Goal: Task Accomplishment & Management: Manage account settings

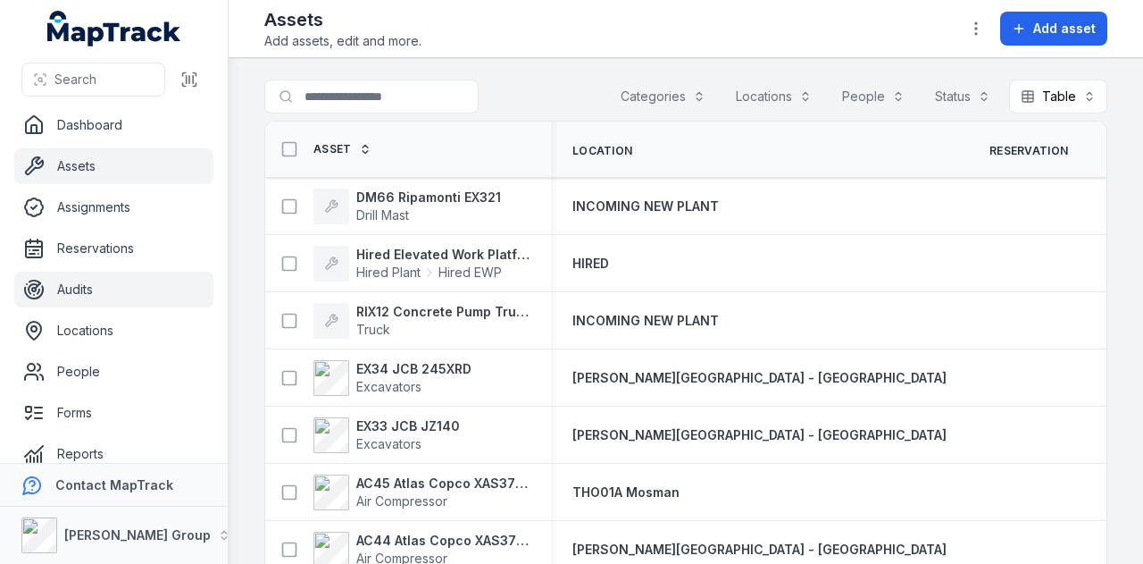
scroll to position [101, 0]
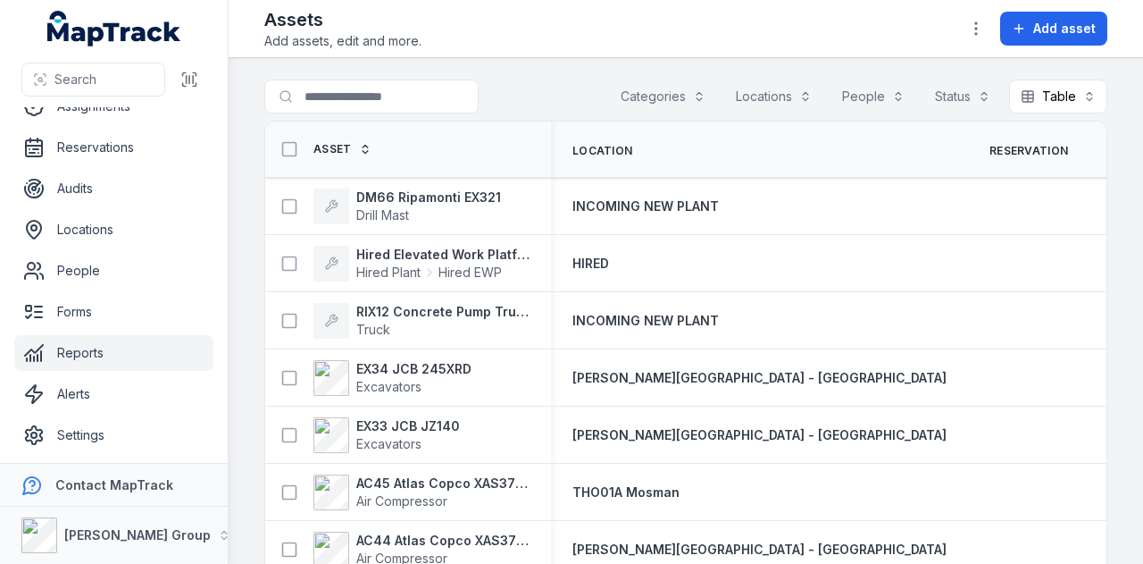
click at [146, 360] on link "Reports" at bounding box center [113, 353] width 199 height 36
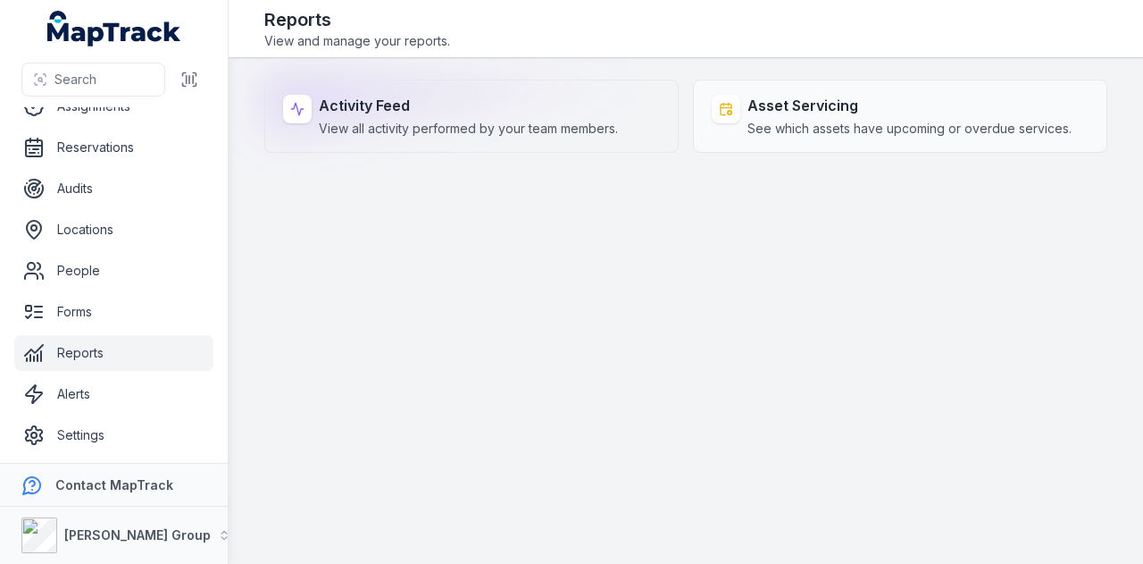
click at [394, 115] on div "Activity Feed View all activity performed by your team members." at bounding box center [468, 116] width 299 height 43
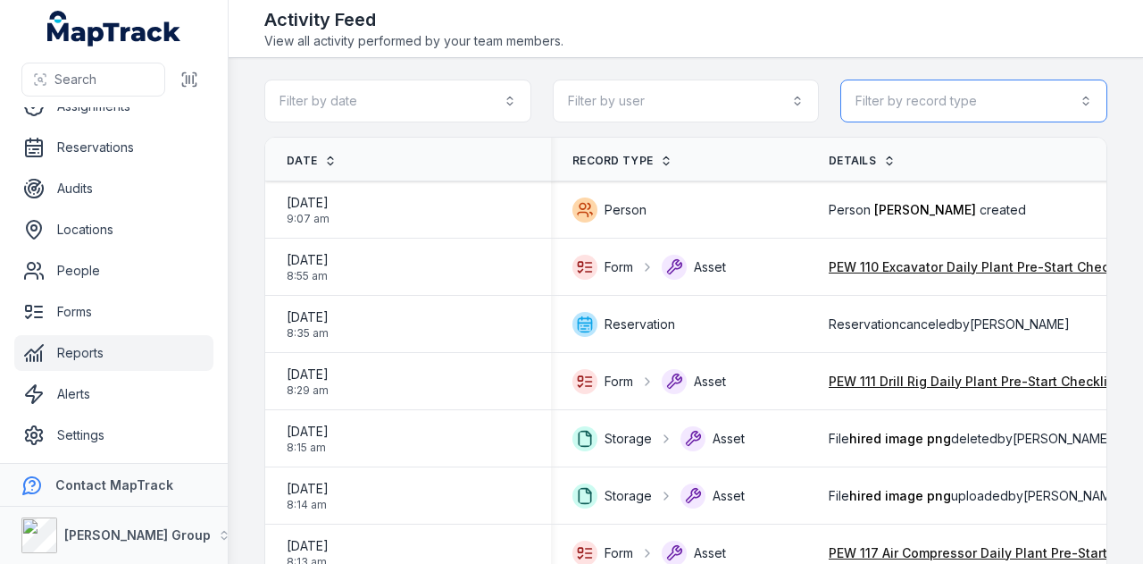
click at [1002, 87] on button "Filter by record type" at bounding box center [974, 100] width 267 height 43
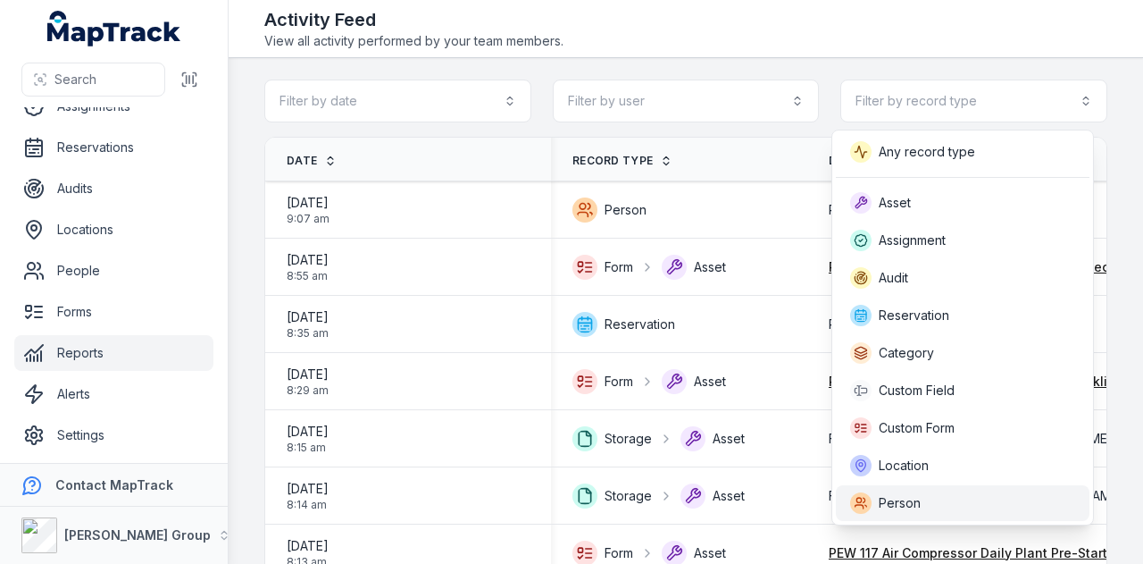
click at [974, 506] on div "Person" at bounding box center [962, 502] width 225 height 21
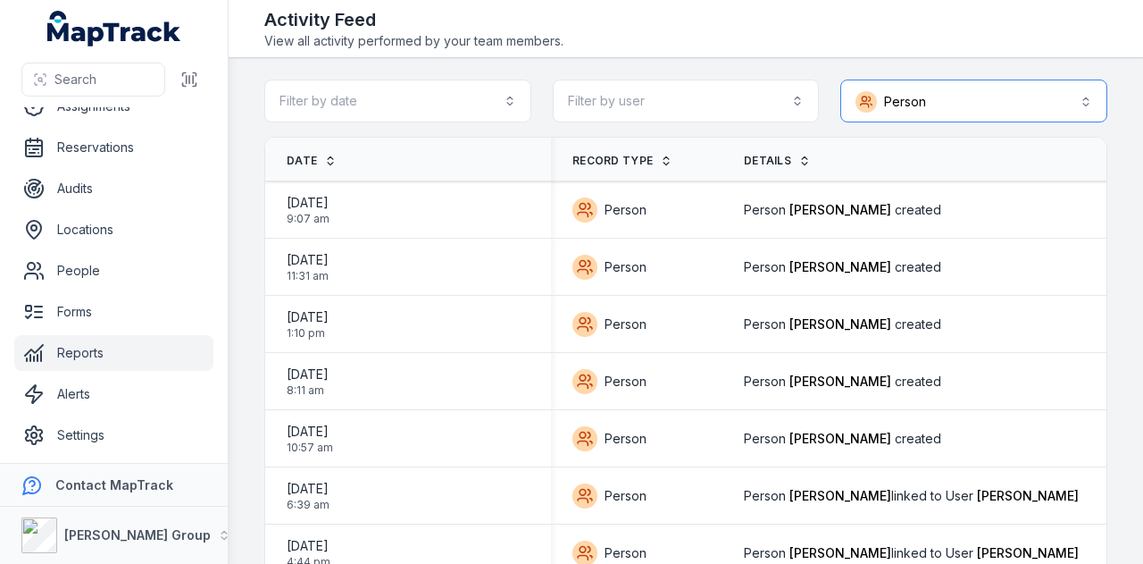
click at [970, 97] on button "Person ******" at bounding box center [974, 100] width 267 height 43
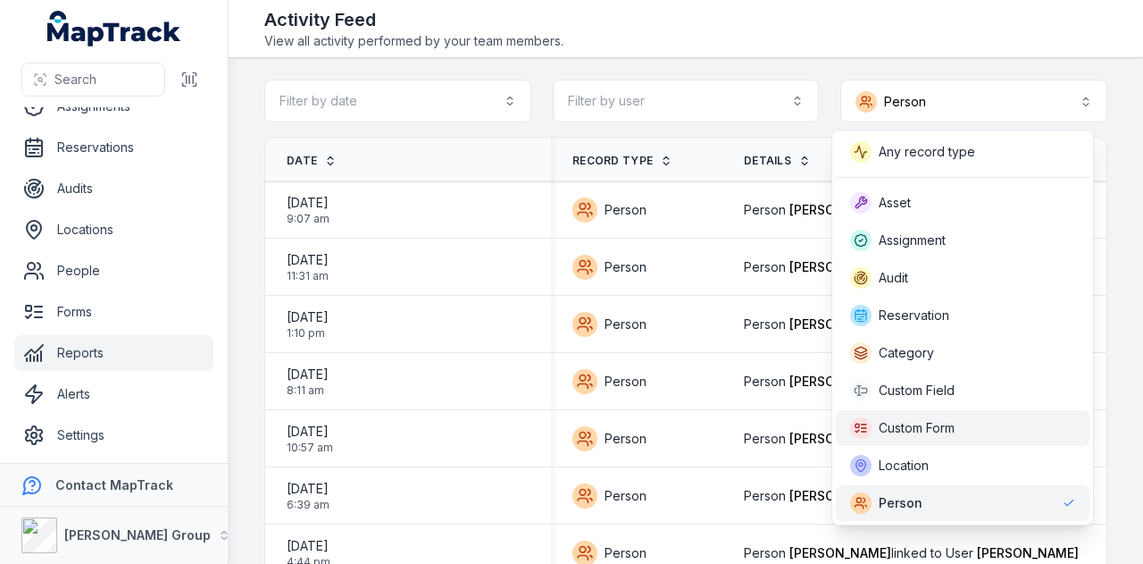
click at [928, 430] on span "Custom Form" at bounding box center [917, 428] width 76 height 18
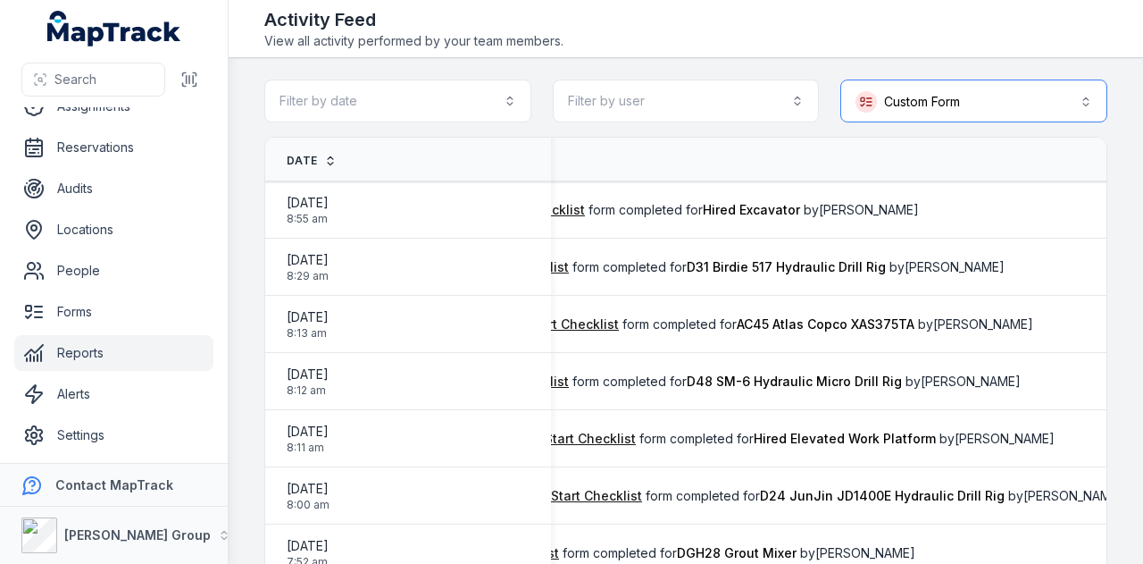
click at [955, 97] on button "**********" at bounding box center [974, 100] width 267 height 43
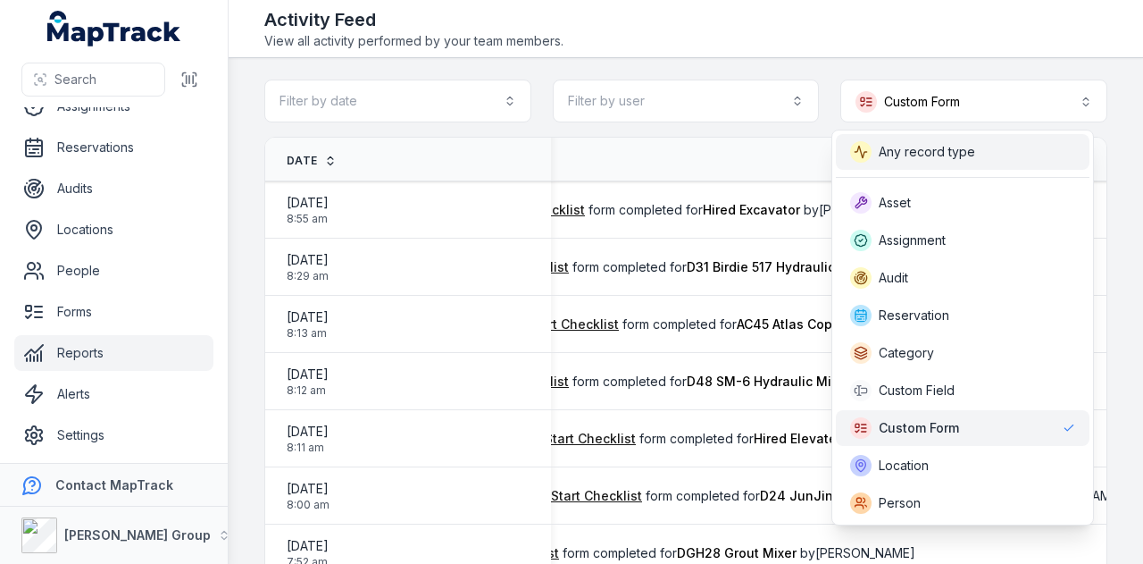
click at [962, 154] on span "Any record type" at bounding box center [927, 152] width 96 height 18
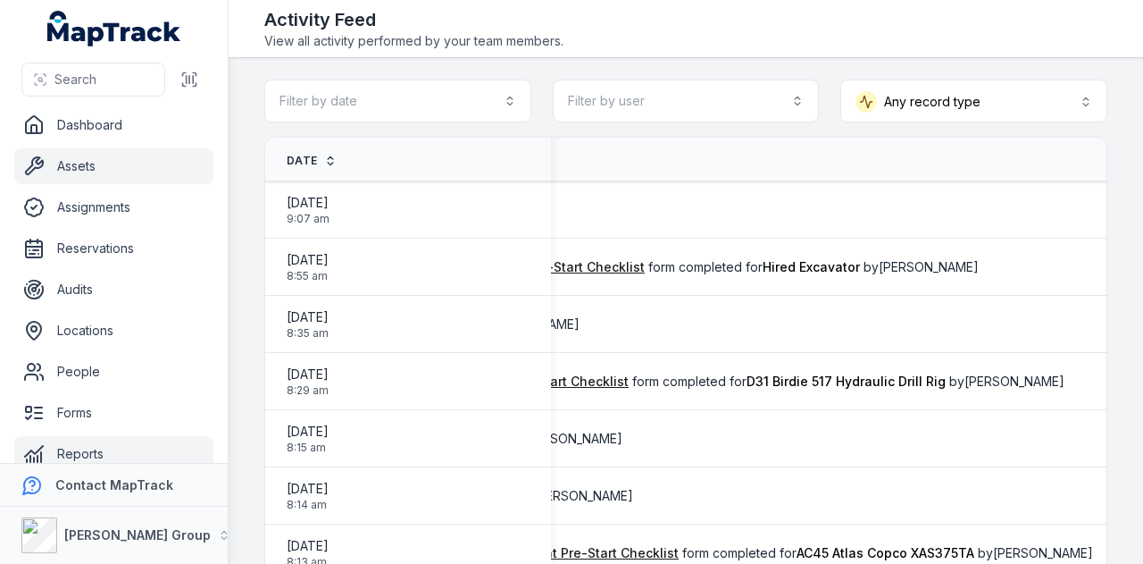
click at [130, 178] on link "Assets" at bounding box center [113, 166] width 199 height 36
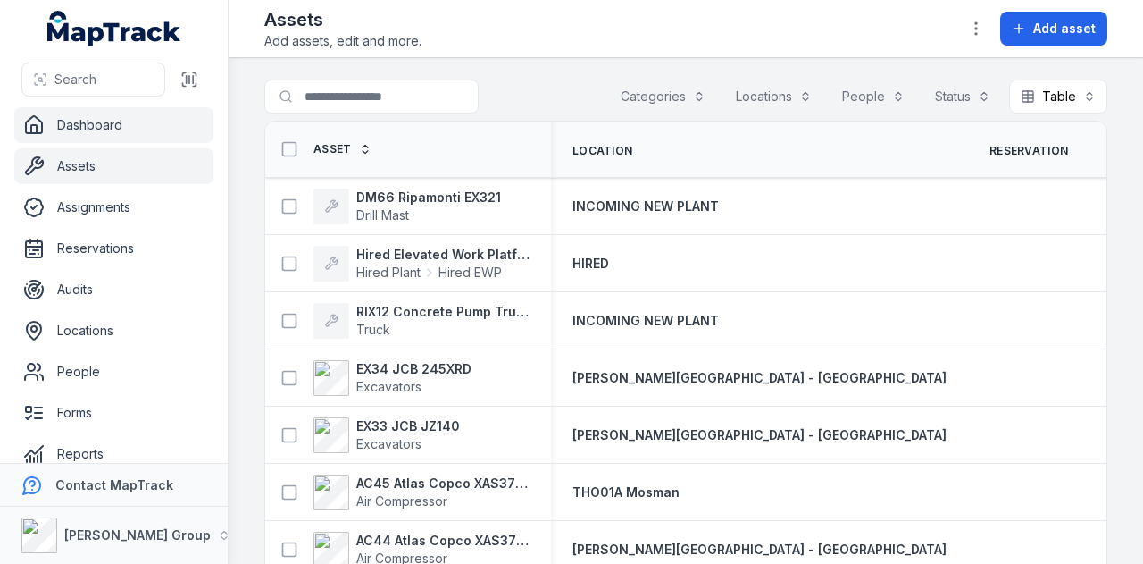
click at [146, 125] on link "Dashboard" at bounding box center [113, 125] width 199 height 36
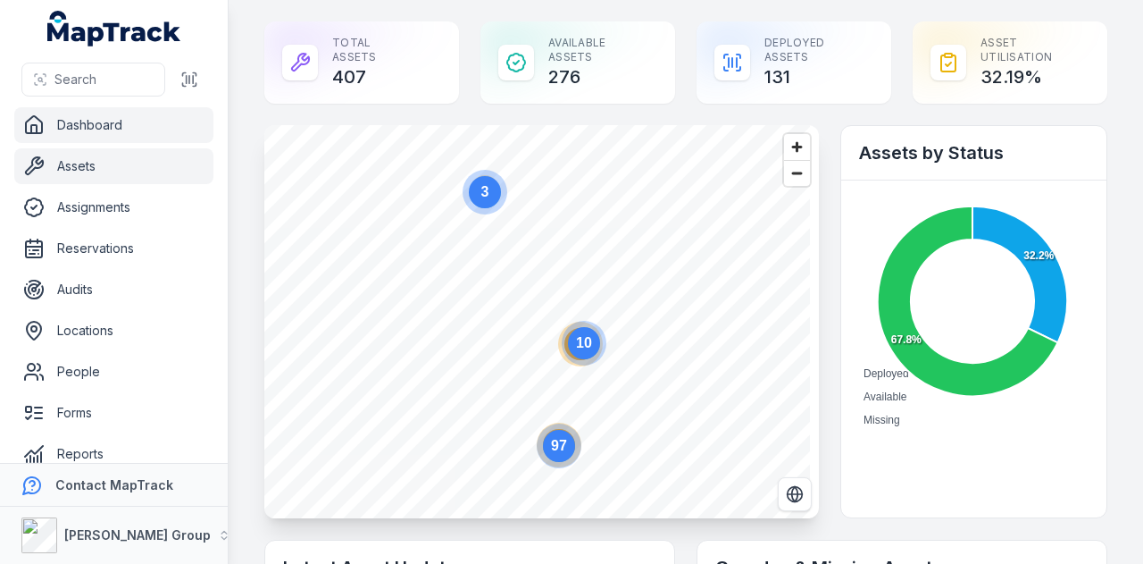
click at [79, 163] on link "Assets" at bounding box center [113, 166] width 199 height 36
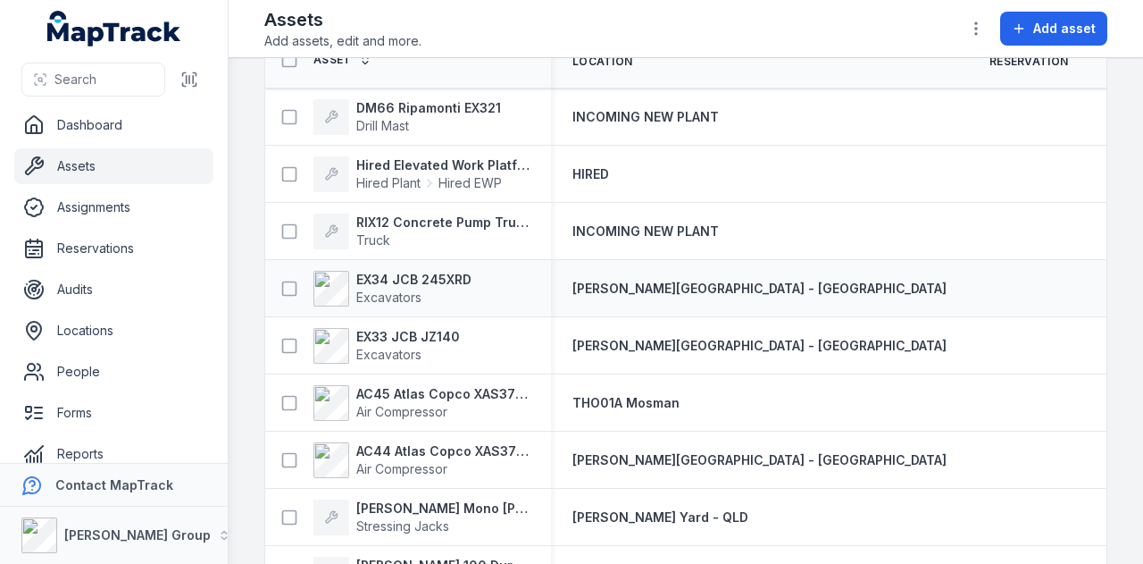
scroll to position [179, 0]
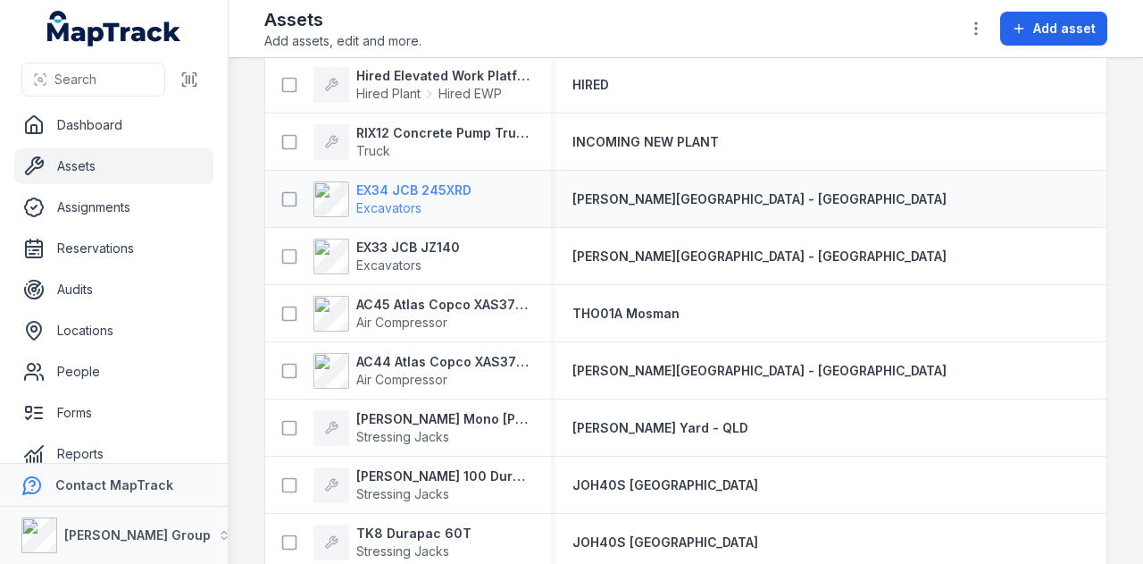
click at [418, 188] on strong "EX34 JCB 245XRD" at bounding box center [413, 190] width 115 height 18
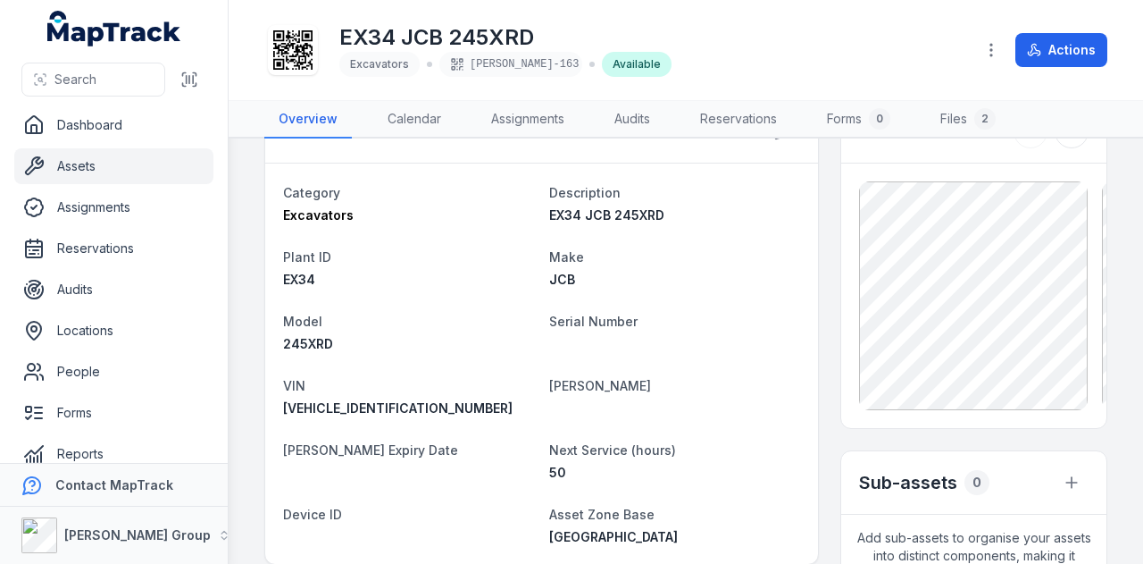
scroll to position [89, 0]
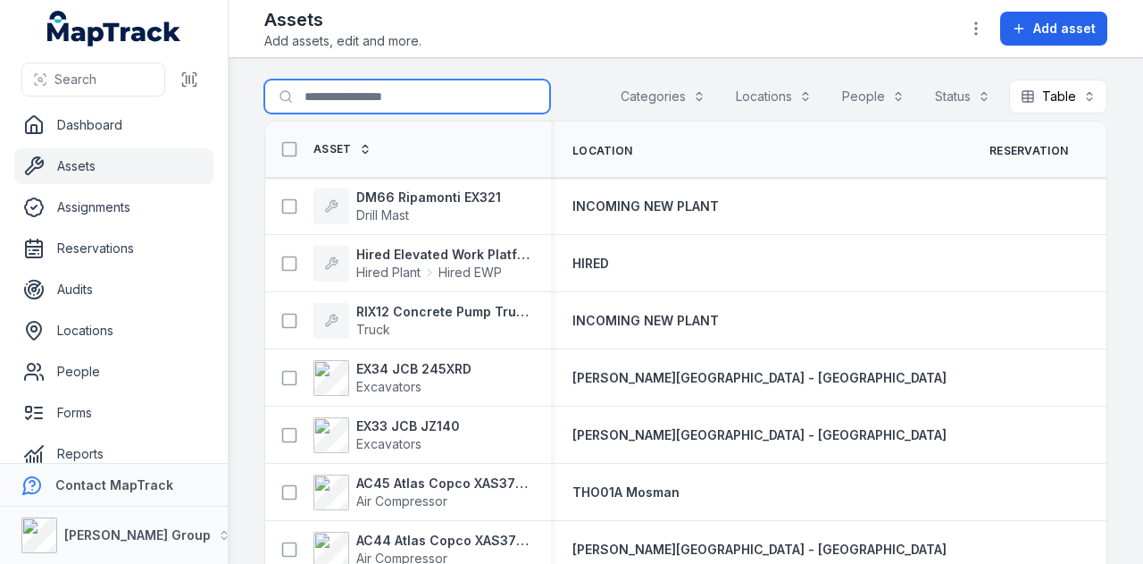
click at [351, 90] on input "Search for assets" at bounding box center [407, 96] width 286 height 34
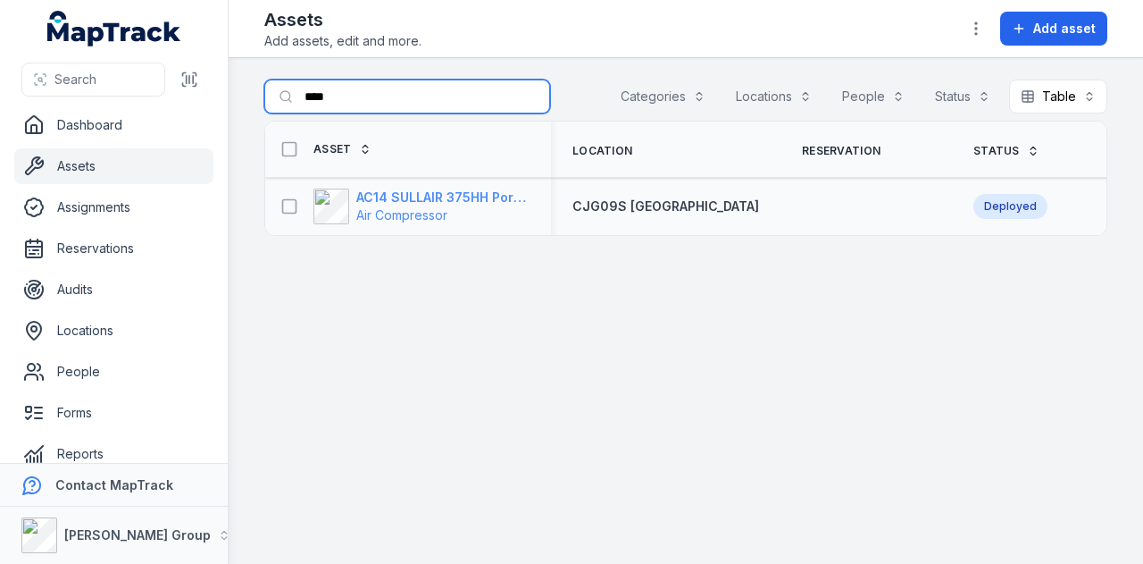
type input "****"
click at [475, 195] on strong "AC14 SULLAIR 375HH Portable Compressor" at bounding box center [442, 197] width 173 height 18
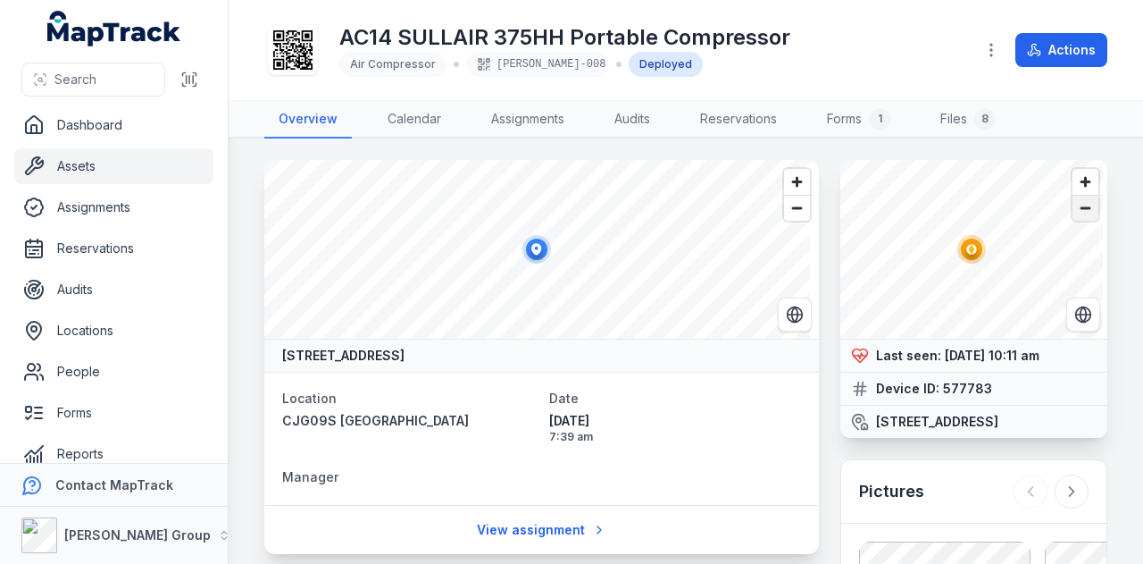
click at [1073, 212] on span "Zoom out" at bounding box center [1086, 208] width 26 height 25
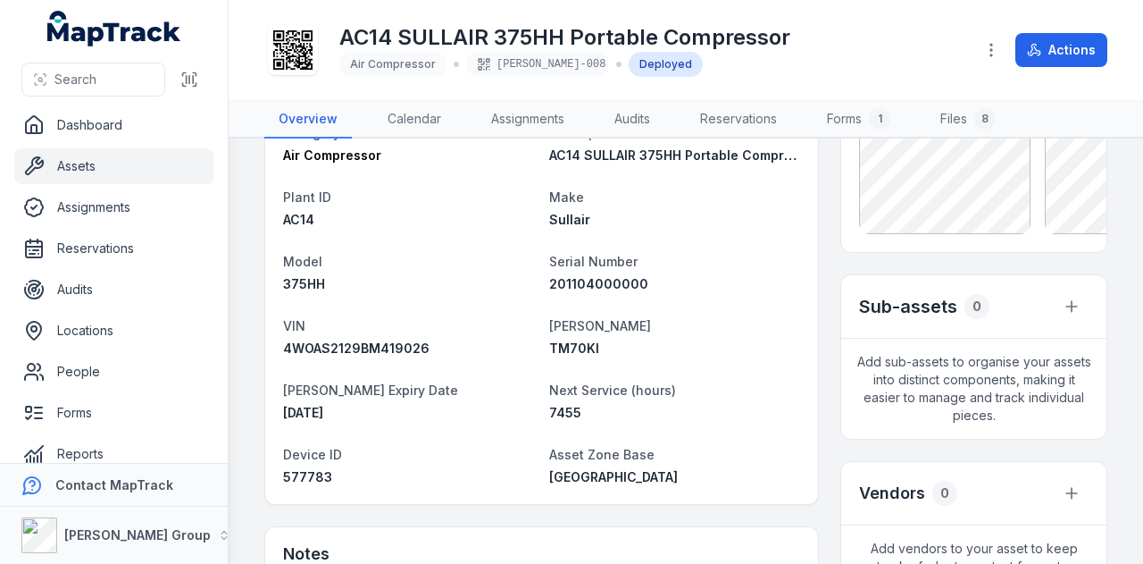
scroll to position [268, 0]
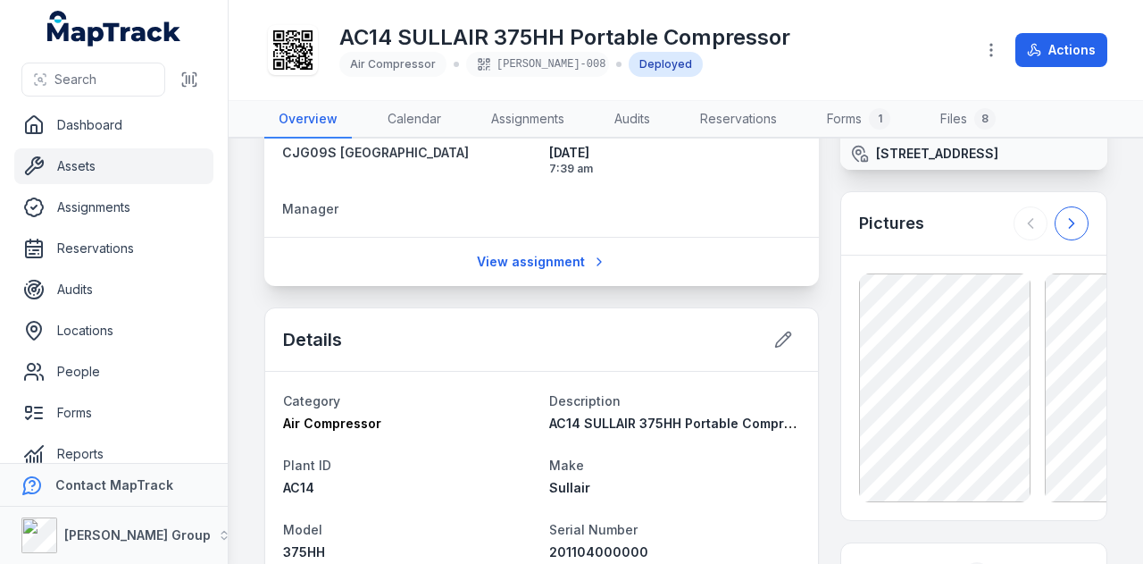
click at [1055, 240] on button at bounding box center [1072, 223] width 34 height 34
click at [1022, 232] on icon at bounding box center [1031, 223] width 18 height 18
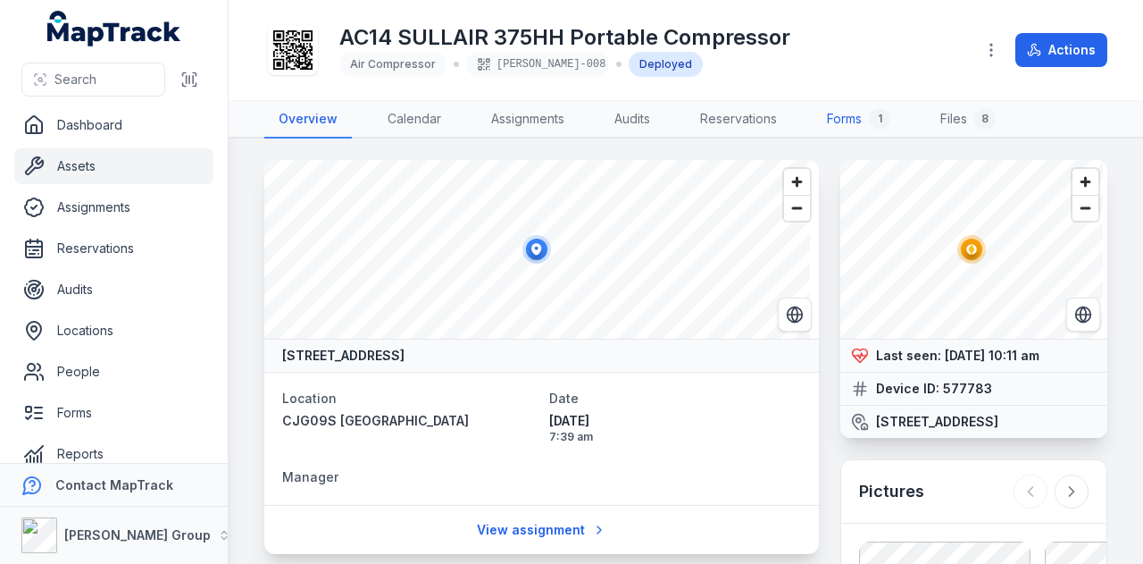
click at [859, 125] on link "Forms 1" at bounding box center [859, 120] width 92 height 38
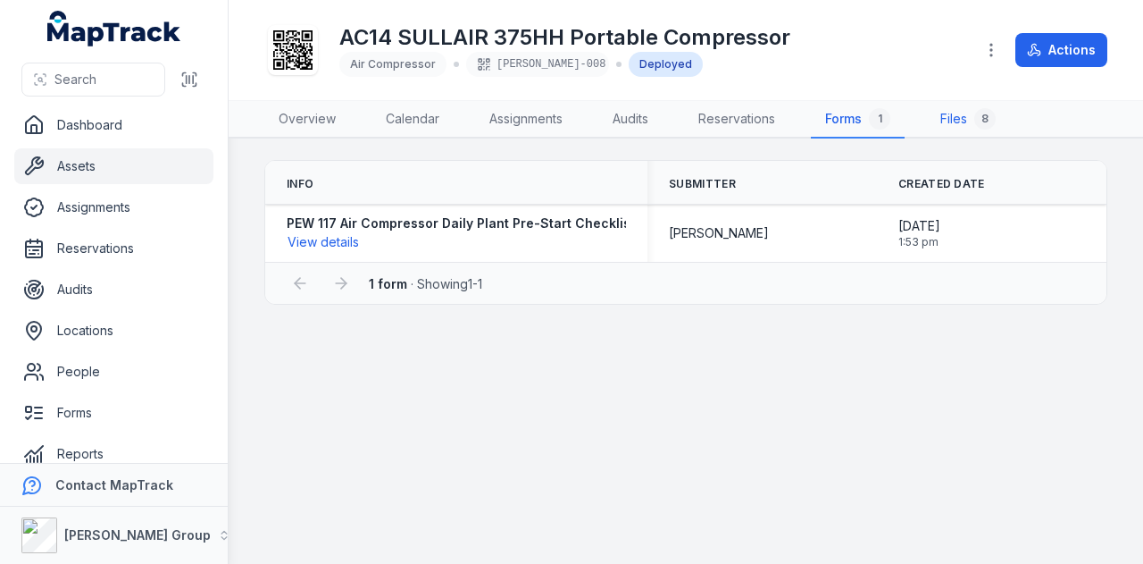
click at [960, 119] on link "Files 8" at bounding box center [968, 120] width 84 height 38
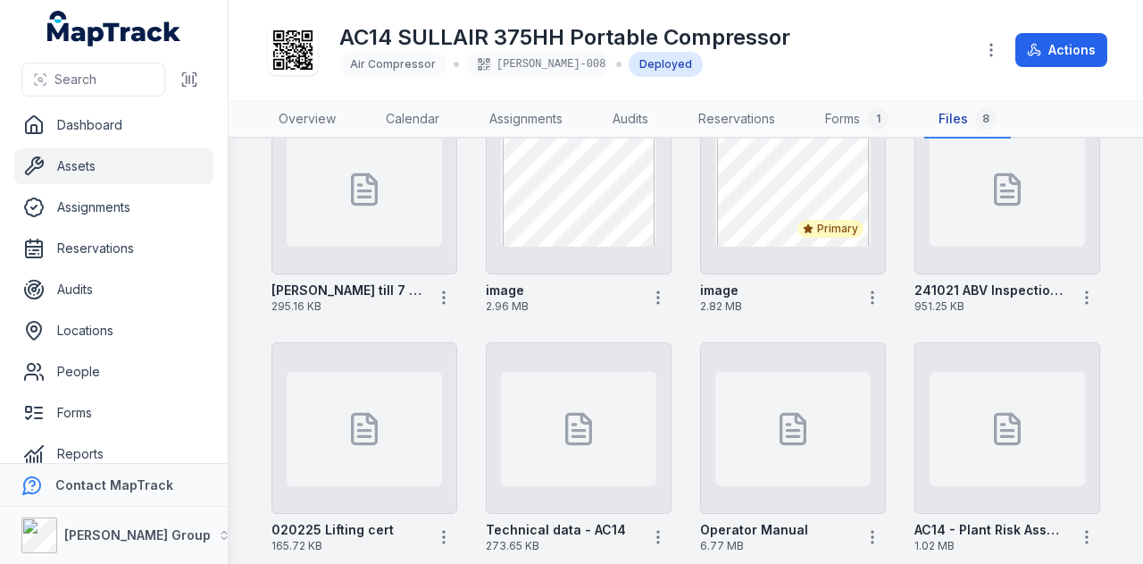
scroll to position [80, 0]
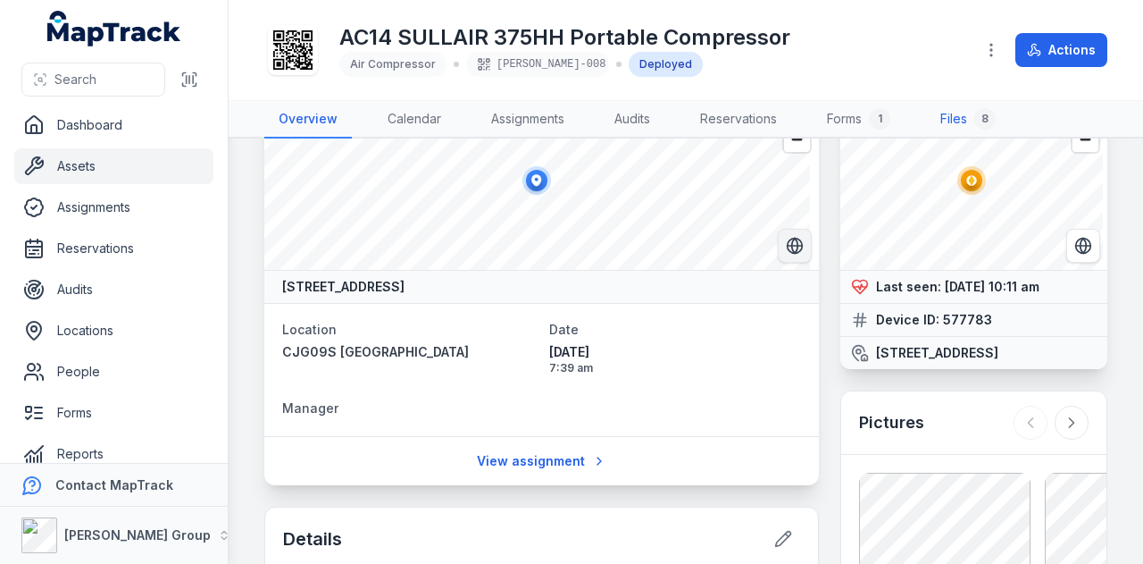
scroll to position [89, 0]
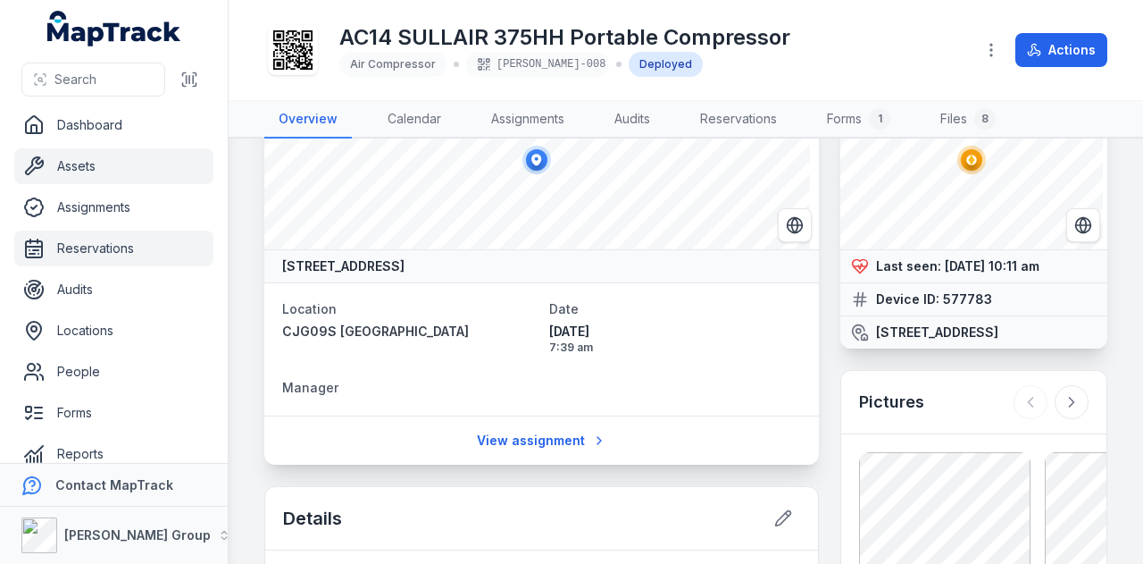
click at [135, 254] on link "Reservations" at bounding box center [113, 248] width 199 height 36
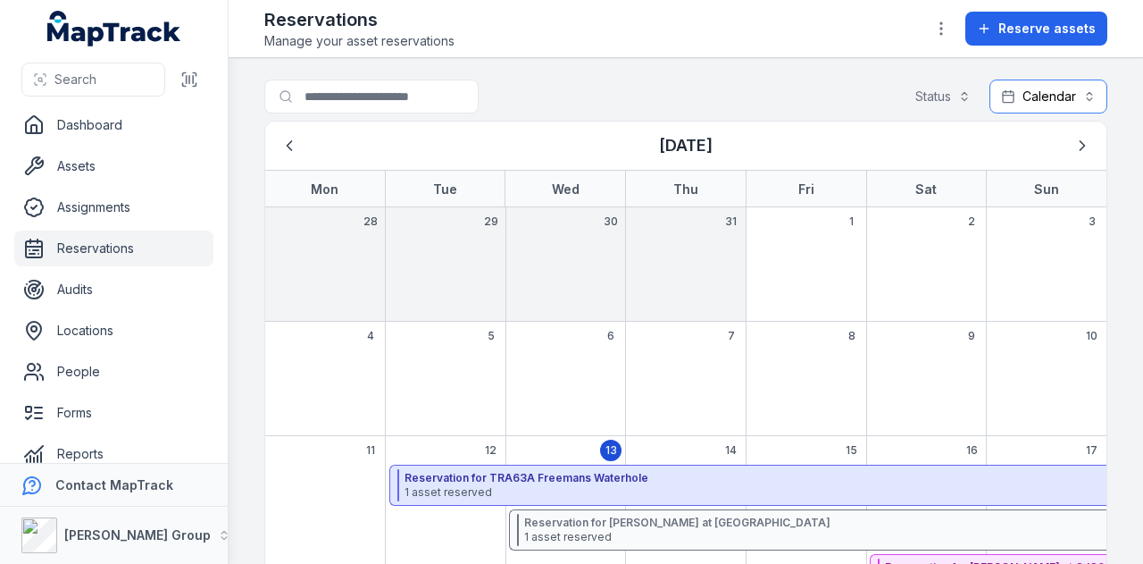
click at [1032, 106] on button "Calendar ********" at bounding box center [1049, 96] width 118 height 34
click at [1077, 95] on button "Calendar ********" at bounding box center [1049, 96] width 118 height 34
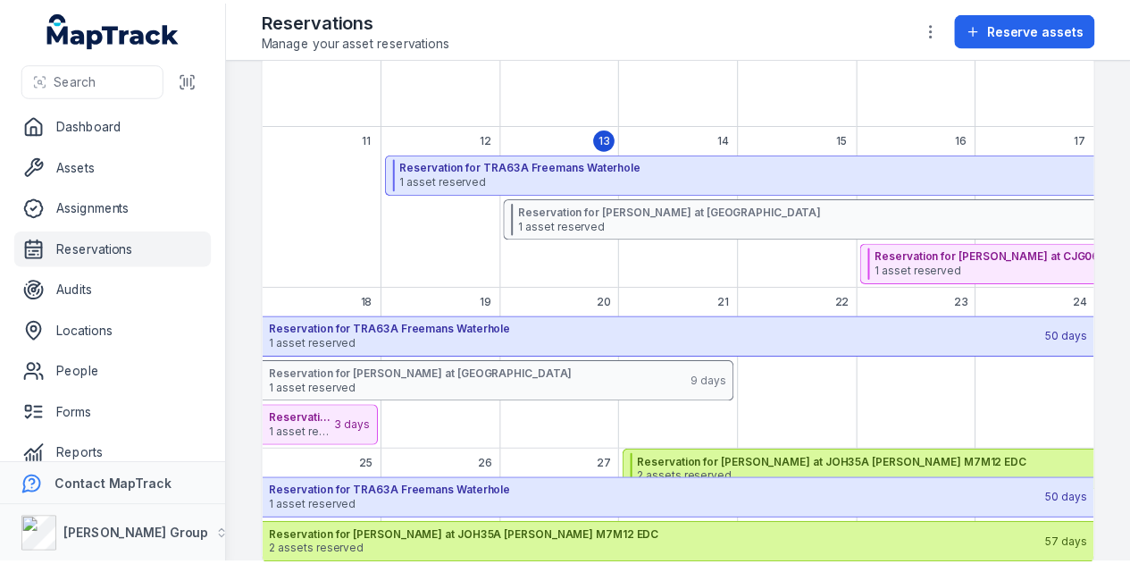
scroll to position [334, 0]
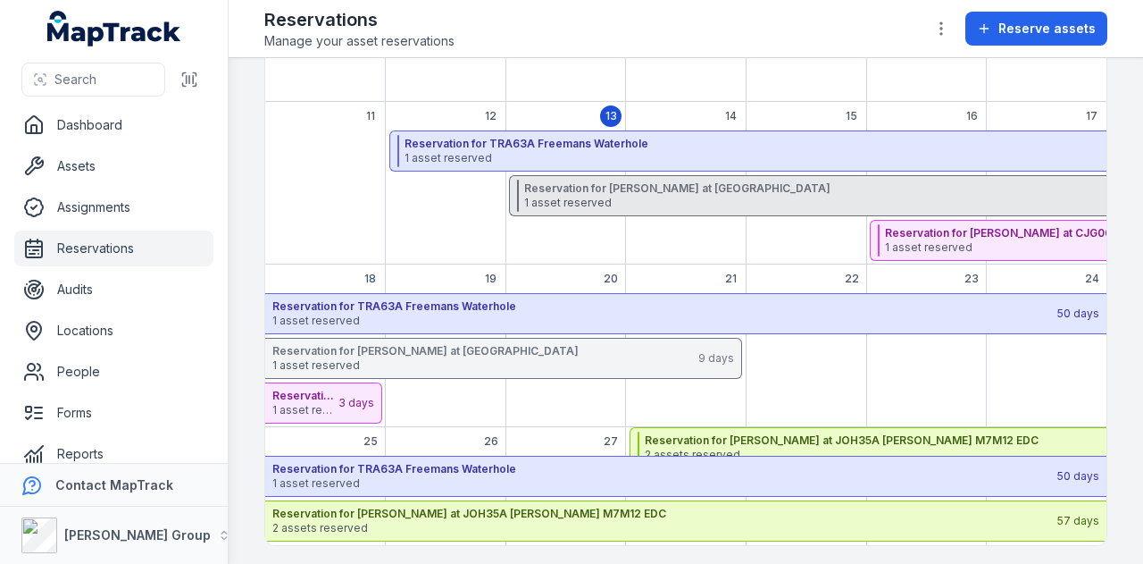
click at [712, 189] on strong "Reservation for [PERSON_NAME] at [GEOGRAPHIC_DATA]" at bounding box center [913, 188] width 778 height 14
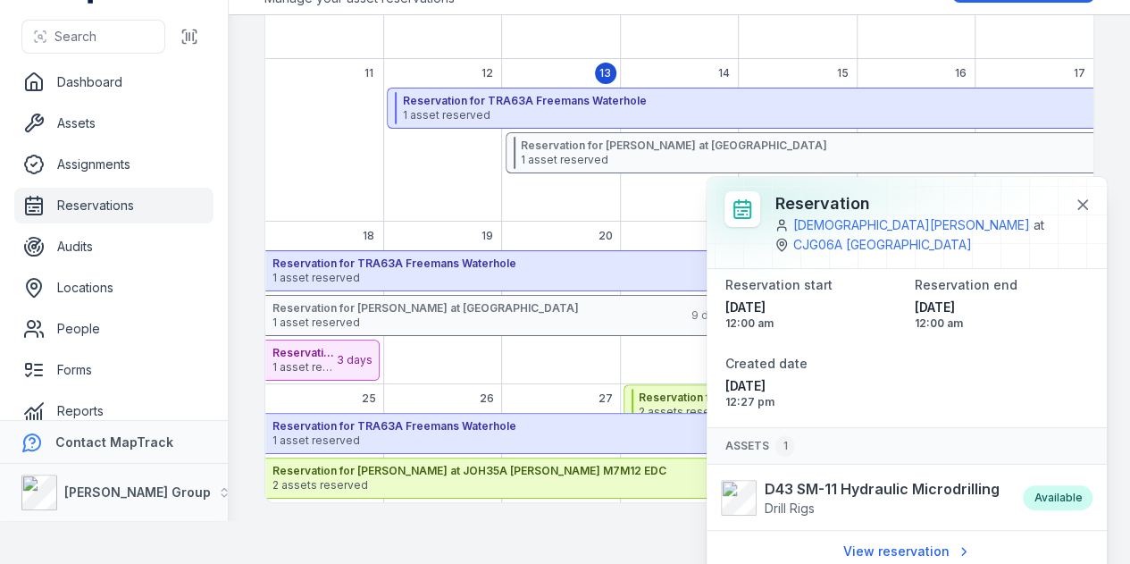
scroll to position [46, 0]
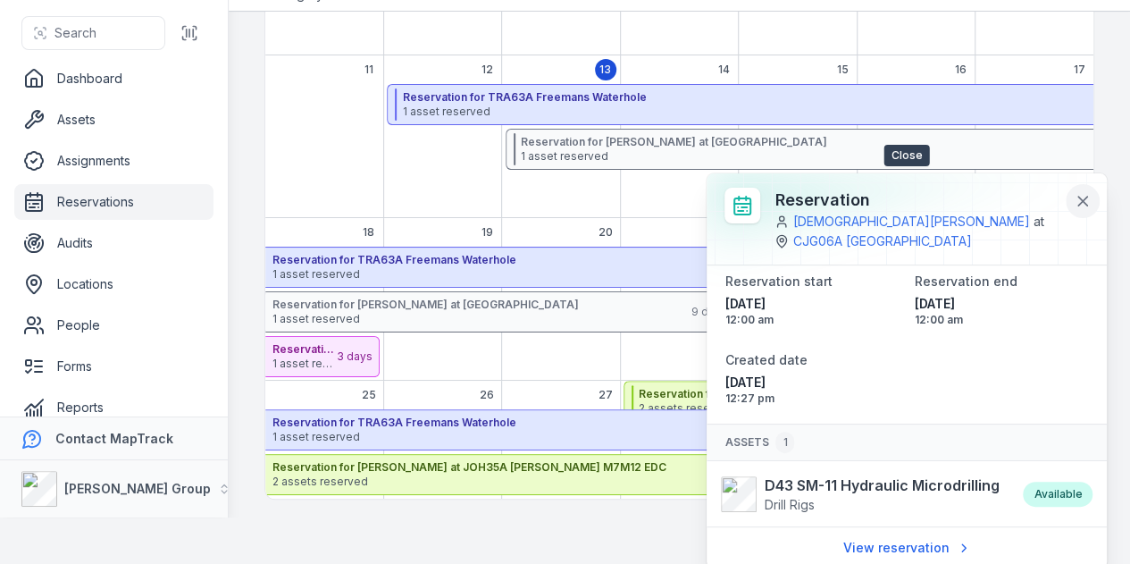
click at [1089, 201] on icon at bounding box center [1083, 201] width 18 height 18
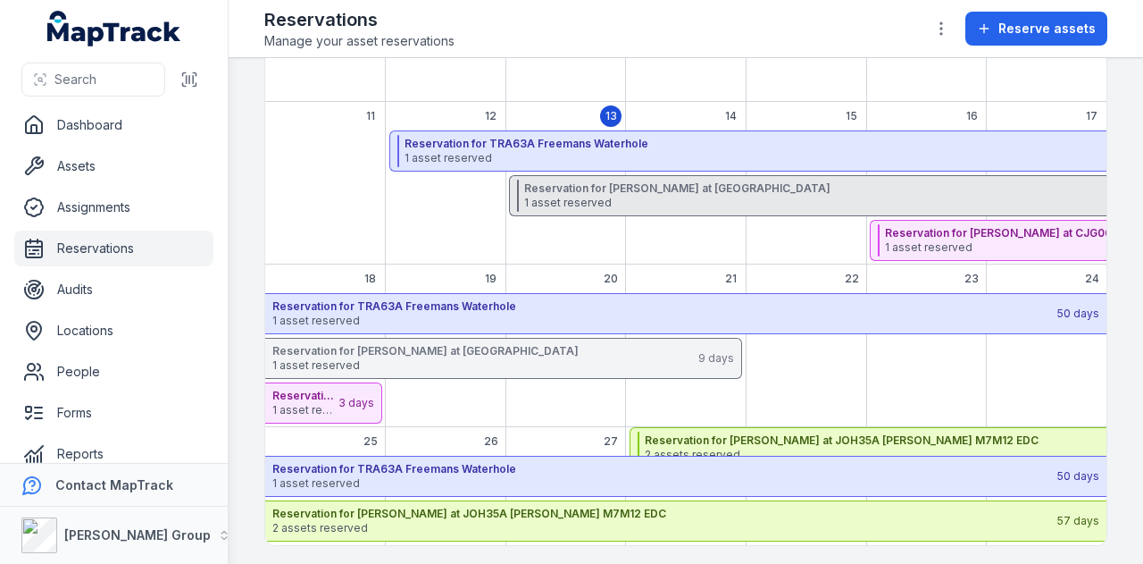
click at [720, 196] on span "1 asset reserved" at bounding box center [913, 203] width 778 height 14
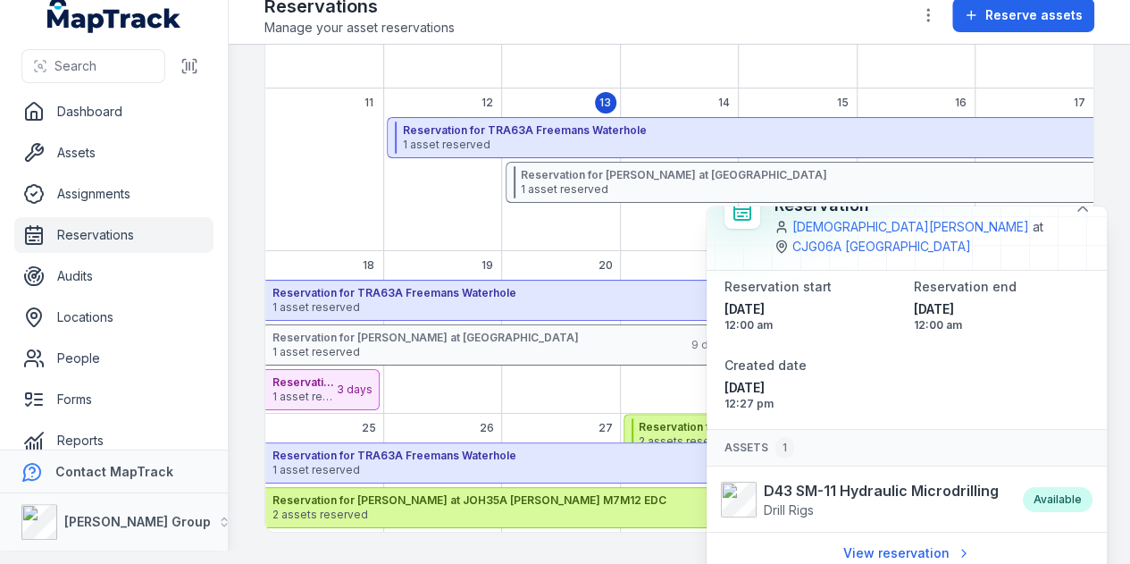
scroll to position [25, 0]
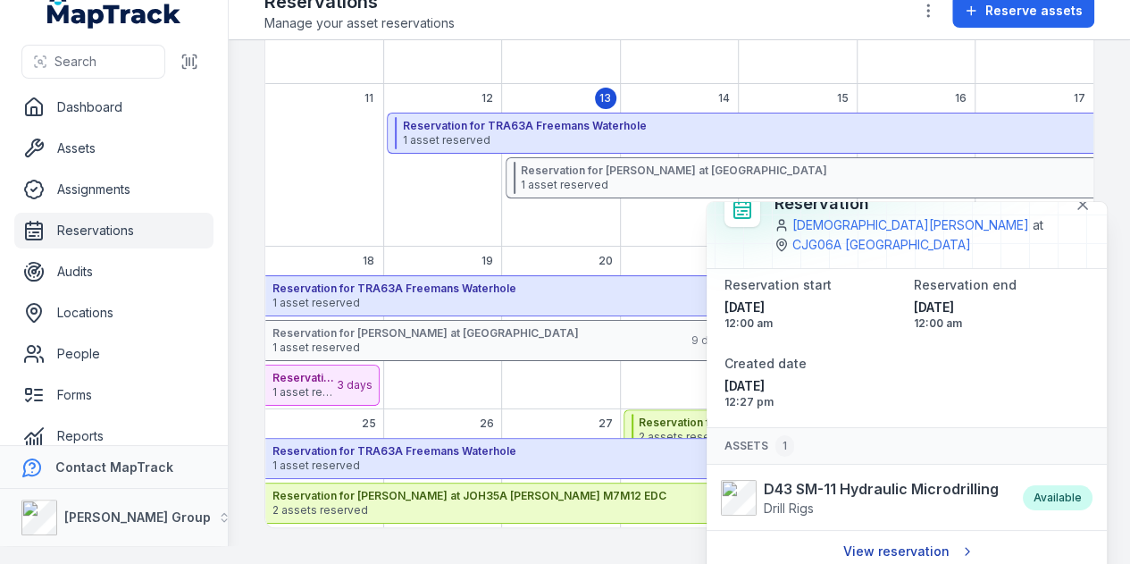
click at [888, 545] on link "View reservation" at bounding box center [907, 551] width 151 height 34
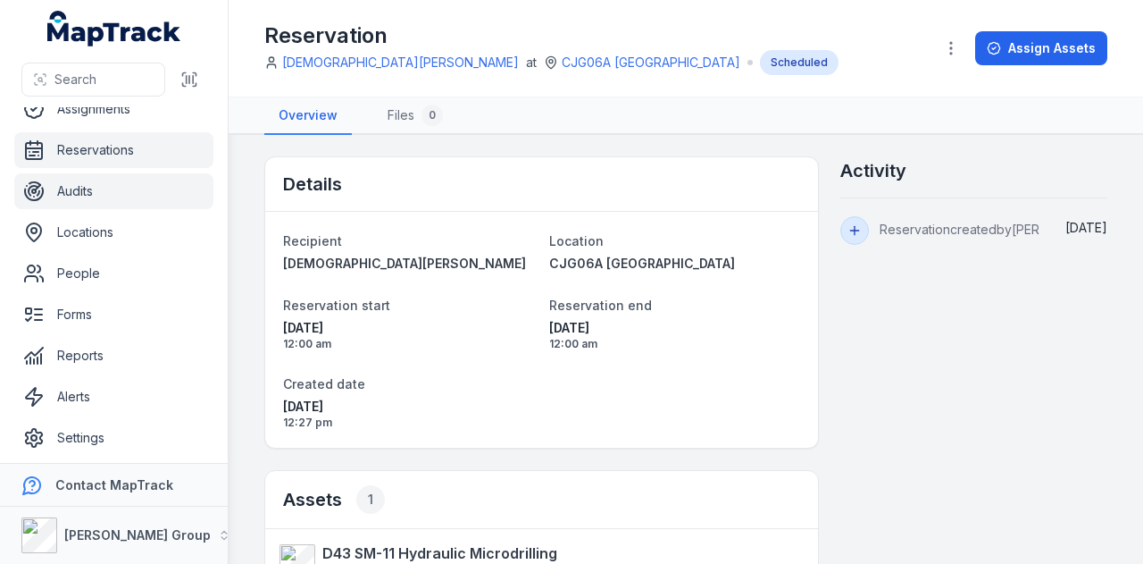
scroll to position [101, 0]
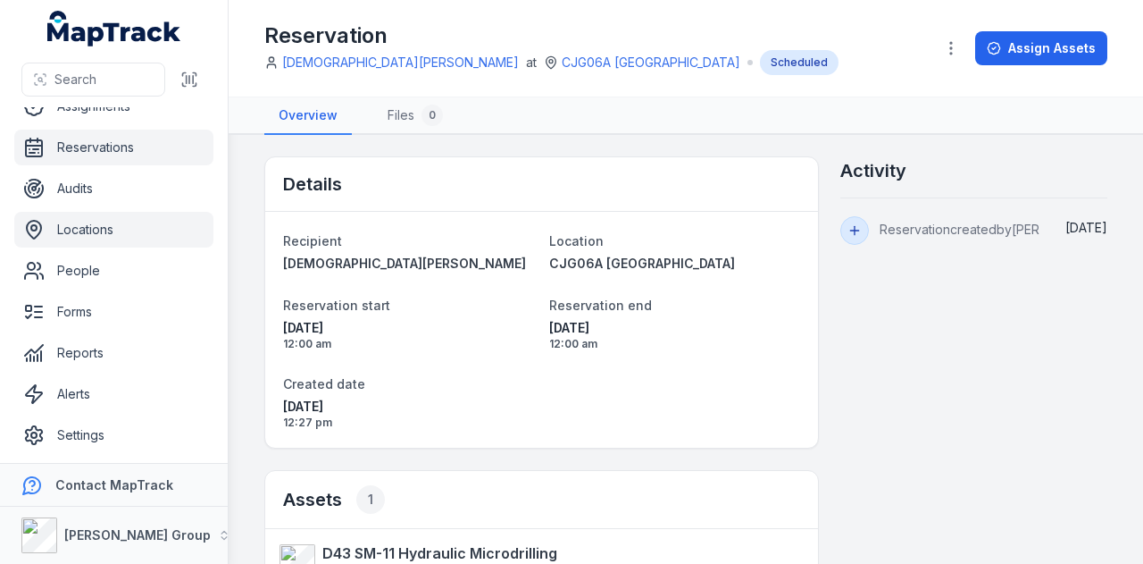
click at [140, 226] on link "Locations" at bounding box center [113, 230] width 199 height 36
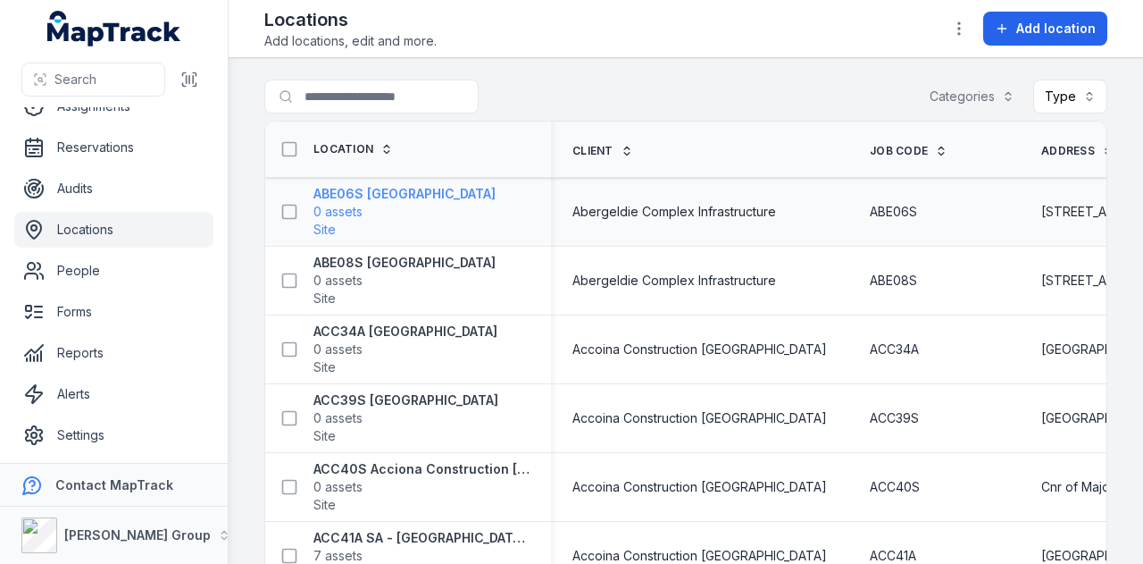
click at [390, 189] on strong "ABE06S [GEOGRAPHIC_DATA]" at bounding box center [405, 194] width 182 height 18
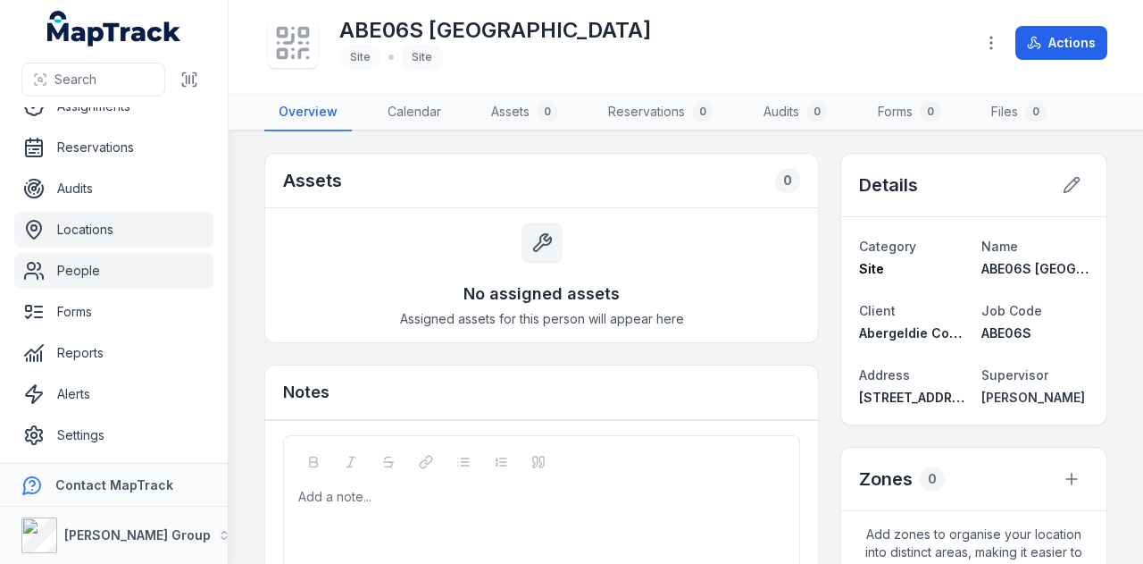
click at [88, 265] on link "People" at bounding box center [113, 271] width 199 height 36
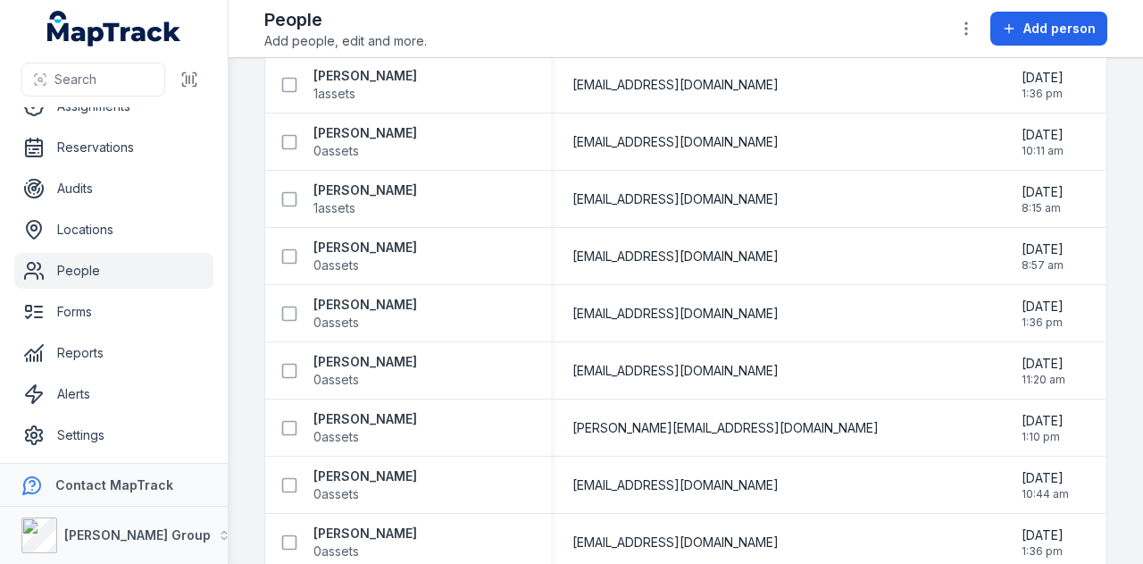
scroll to position [5179, 0]
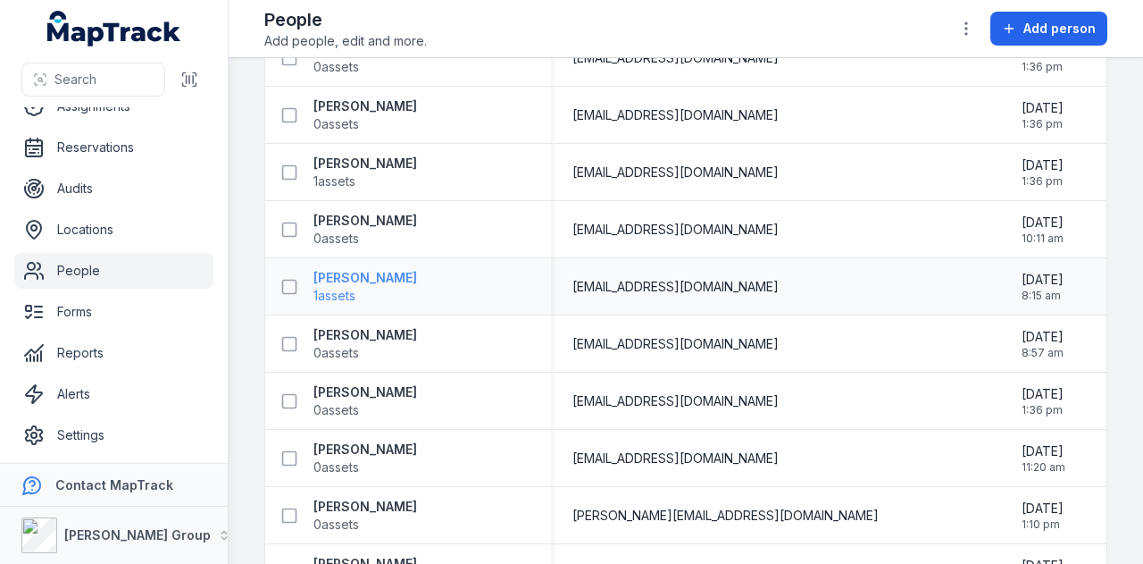
click at [387, 272] on strong "[PERSON_NAME]" at bounding box center [366, 278] width 104 height 18
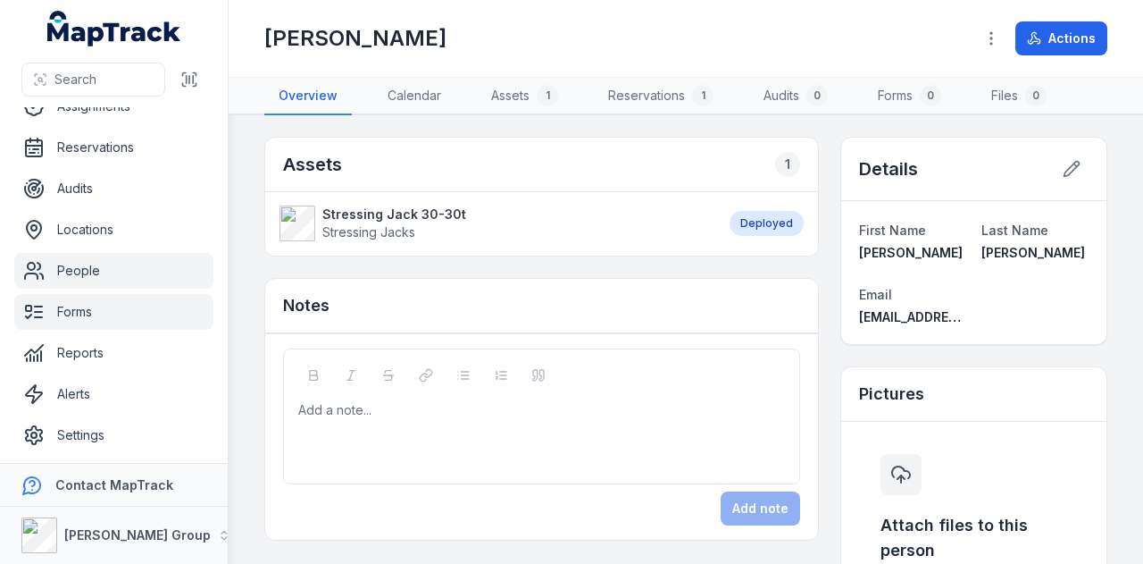
click at [163, 312] on link "Forms" at bounding box center [113, 312] width 199 height 36
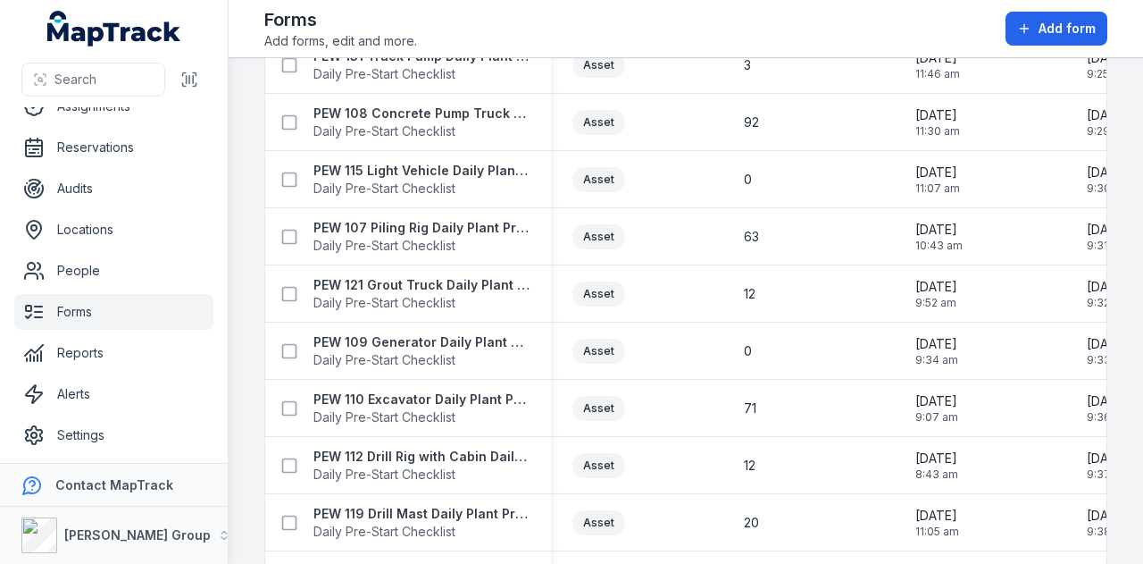
scroll to position [1876, 0]
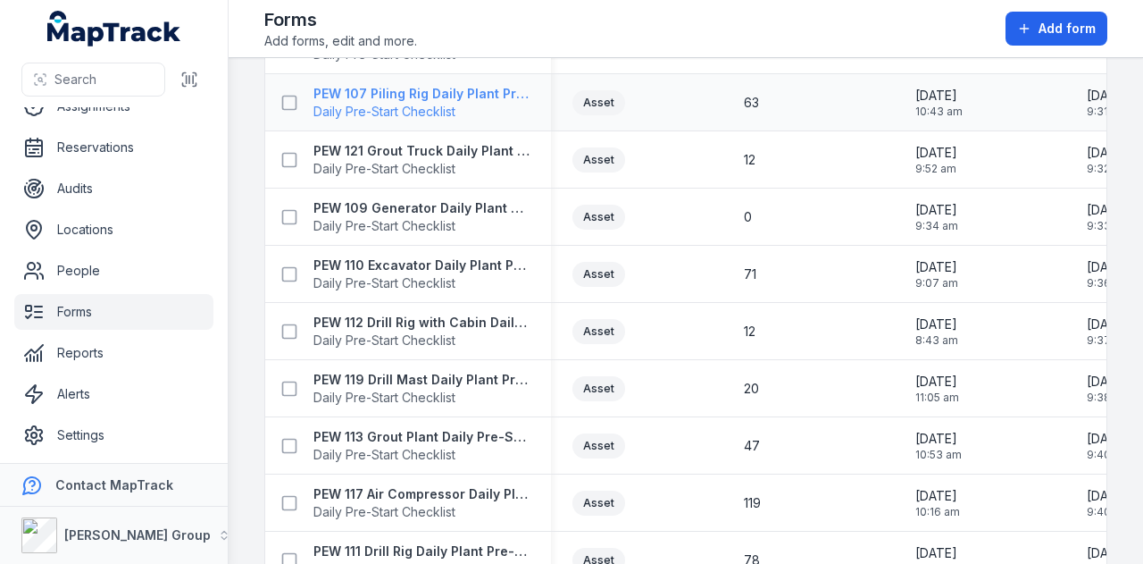
click at [439, 92] on strong "PEW 107 Piling Rig Daily Plant Pre-Start Checklist" at bounding box center [422, 94] width 216 height 18
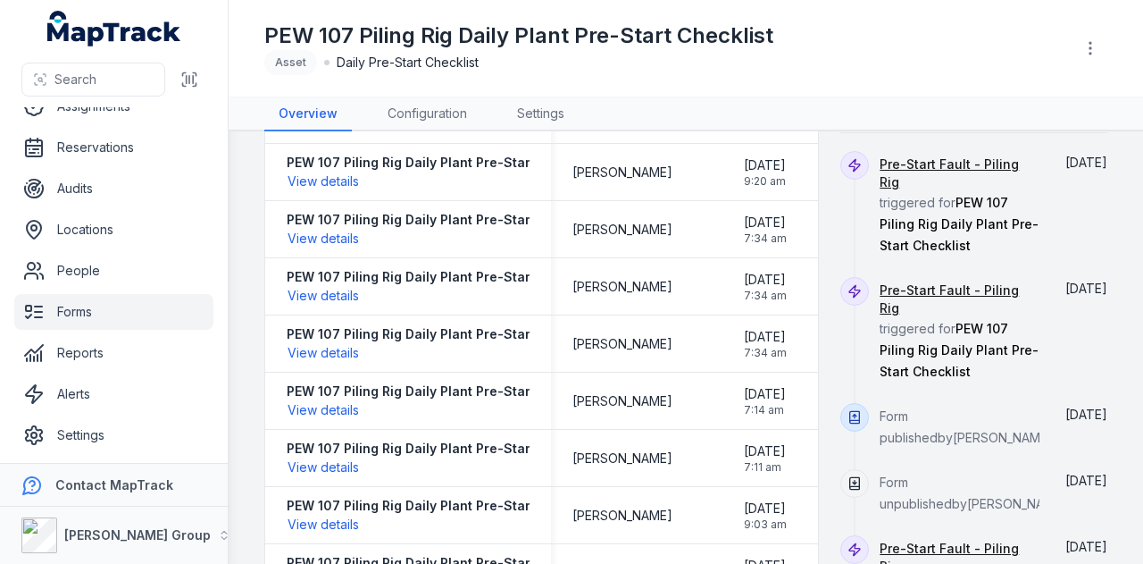
scroll to position [268, 0]
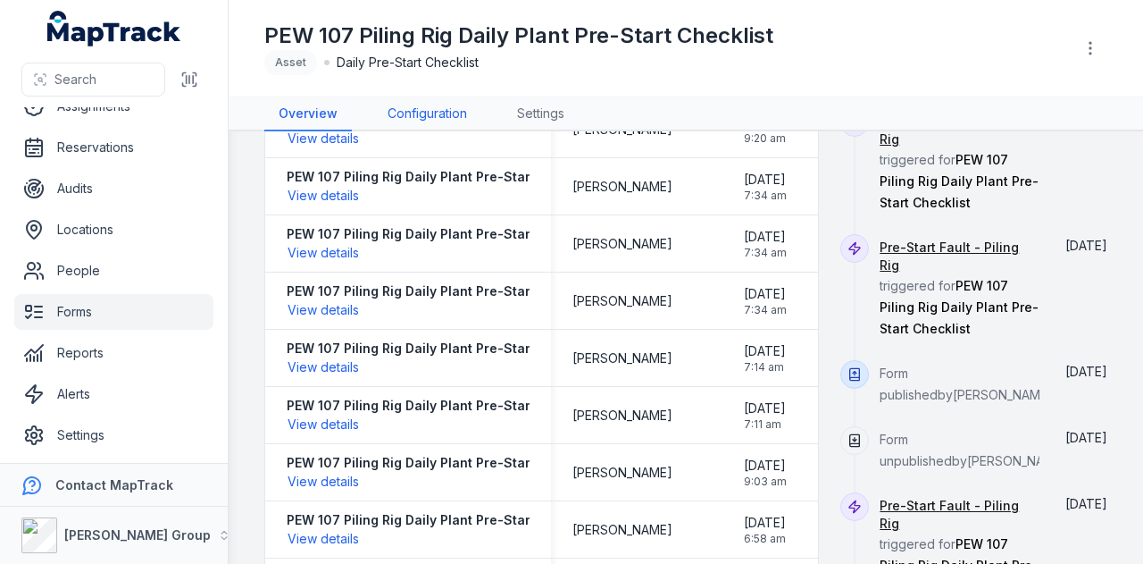
click at [446, 116] on link "Configuration" at bounding box center [427, 114] width 108 height 34
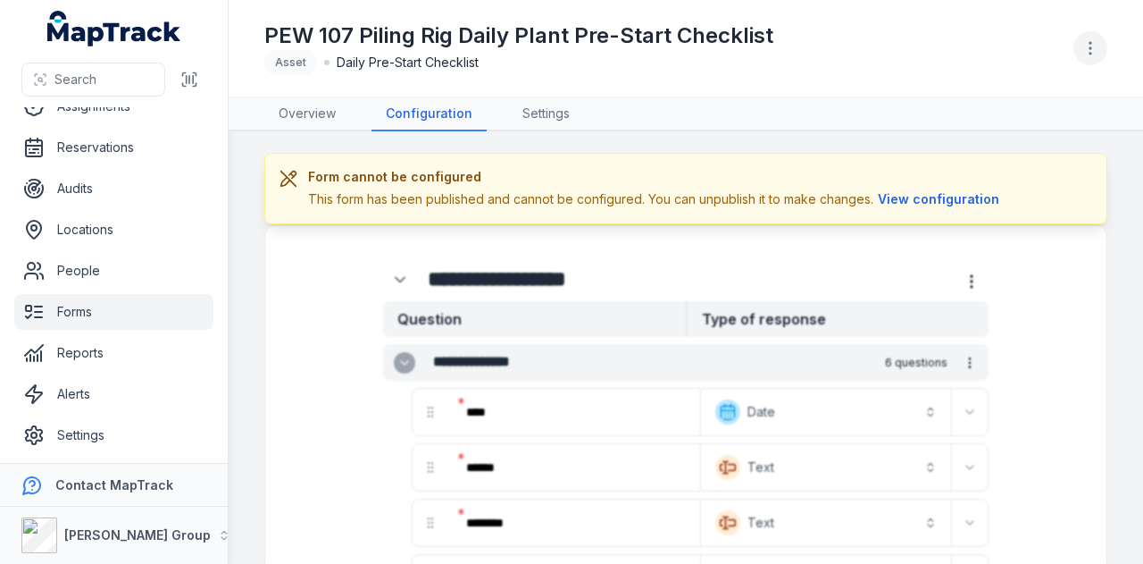
click at [1086, 48] on icon "button" at bounding box center [1091, 48] width 18 height 18
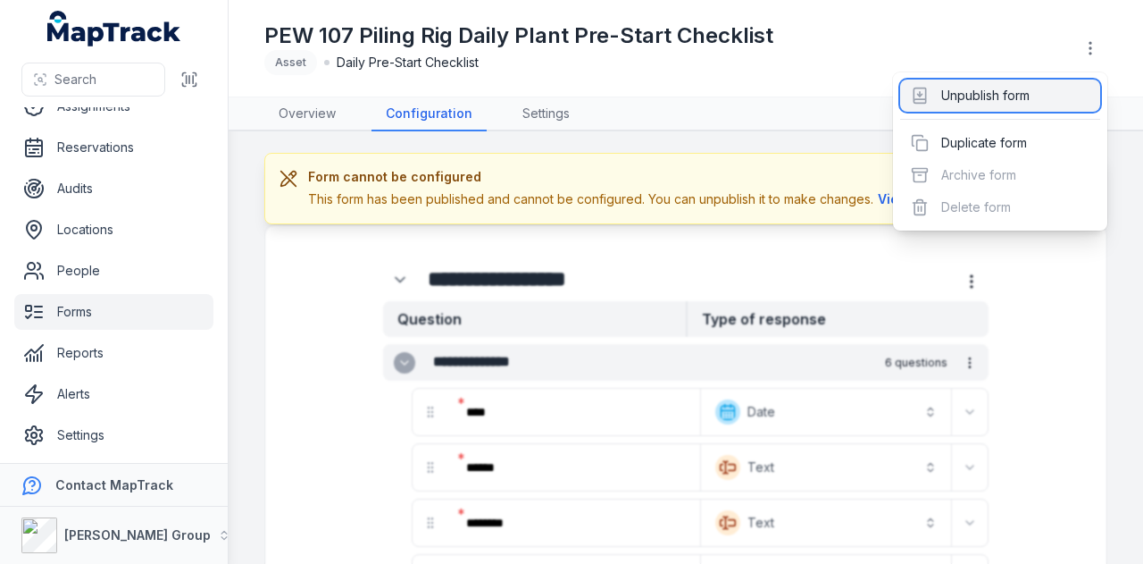
click at [1024, 92] on div "Unpublish form" at bounding box center [1000, 95] width 200 height 32
